Goal: Find specific page/section: Find specific page/section

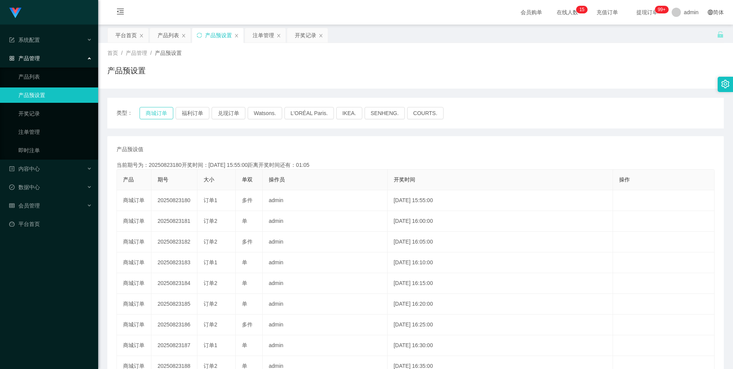
click at [157, 115] on button "商城订单" at bounding box center [156, 113] width 34 height 12
click at [160, 115] on button "商城订单" at bounding box center [156, 113] width 34 height 12
click at [164, 114] on button "商城订单" at bounding box center [156, 113] width 34 height 12
click at [161, 112] on button "商城订单" at bounding box center [156, 113] width 34 height 12
click at [161, 110] on button "商城订单" at bounding box center [156, 113] width 34 height 12
